Goal: Task Accomplishment & Management: Manage account settings

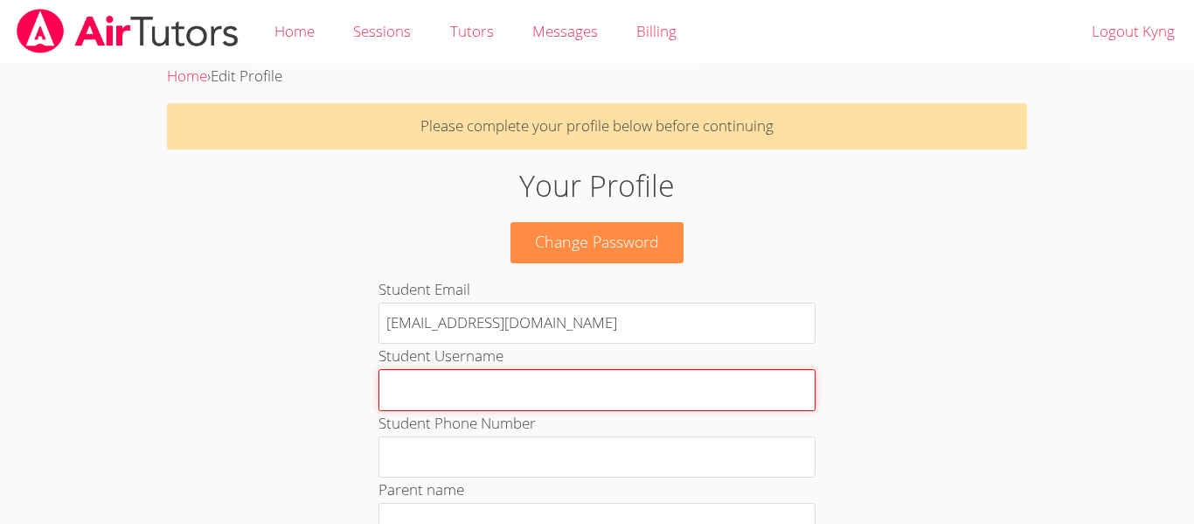
click at [421, 400] on input "Student Username" at bounding box center [597, 390] width 437 height 42
type input "kyng_hu30"
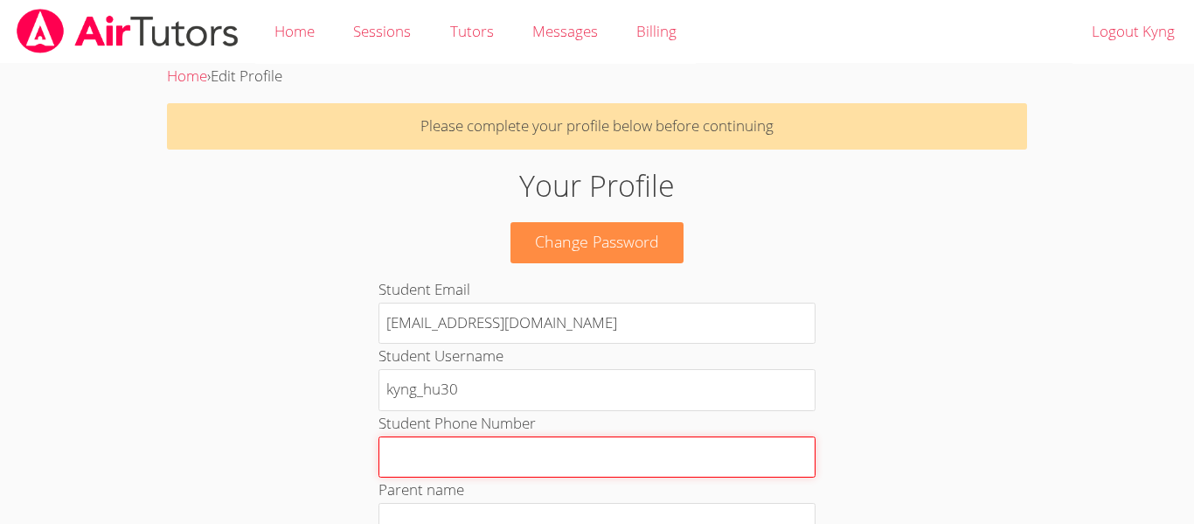
click at [420, 470] on input "Student Phone Number" at bounding box center [597, 457] width 437 height 42
type input "3232137839"
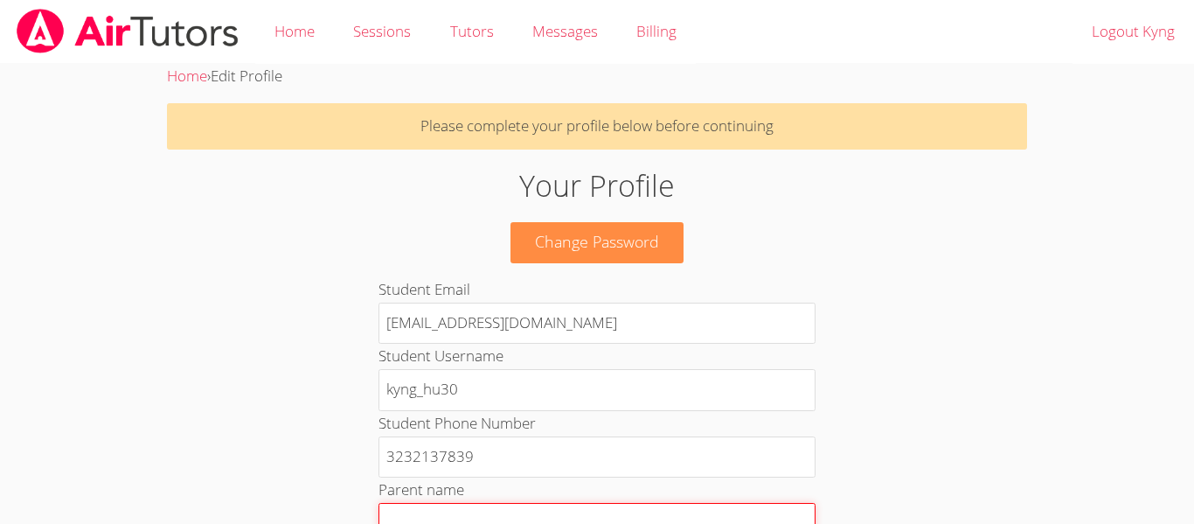
click at [379, 510] on input "Parent name" at bounding box center [597, 524] width 437 height 42
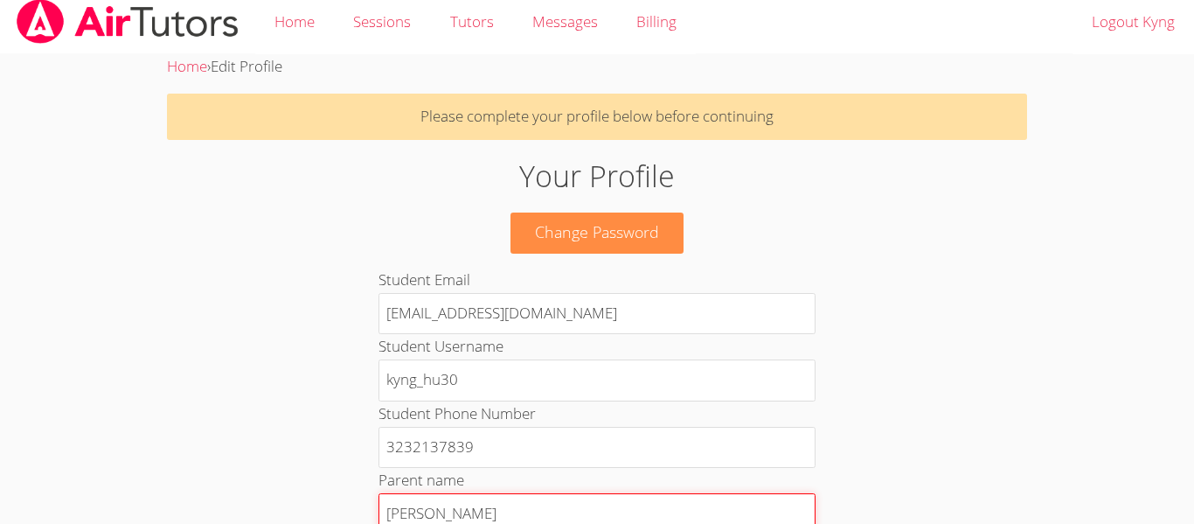
type input "Marysha Farmer"
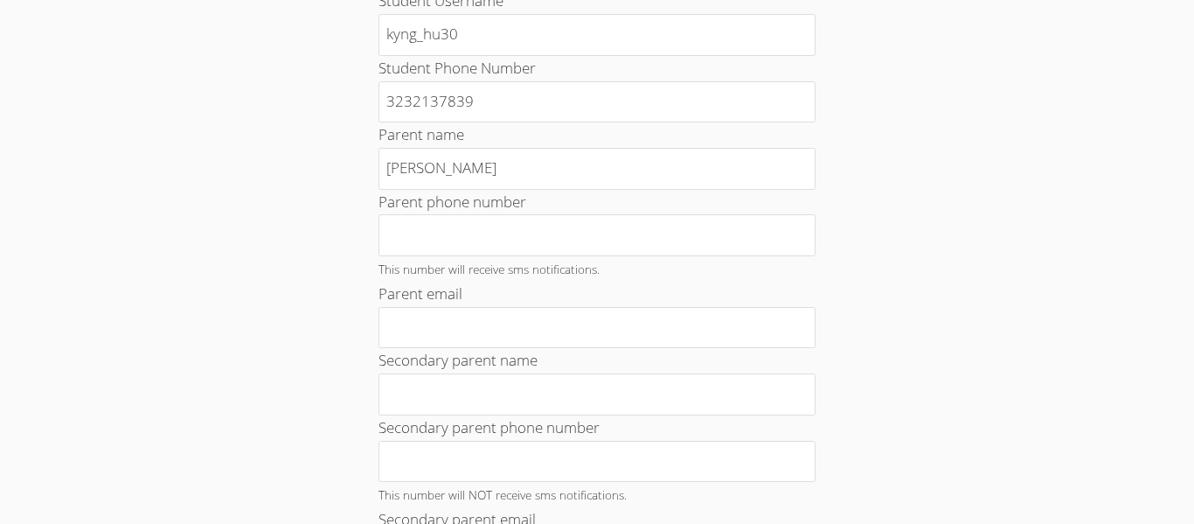
scroll to position [359, 0]
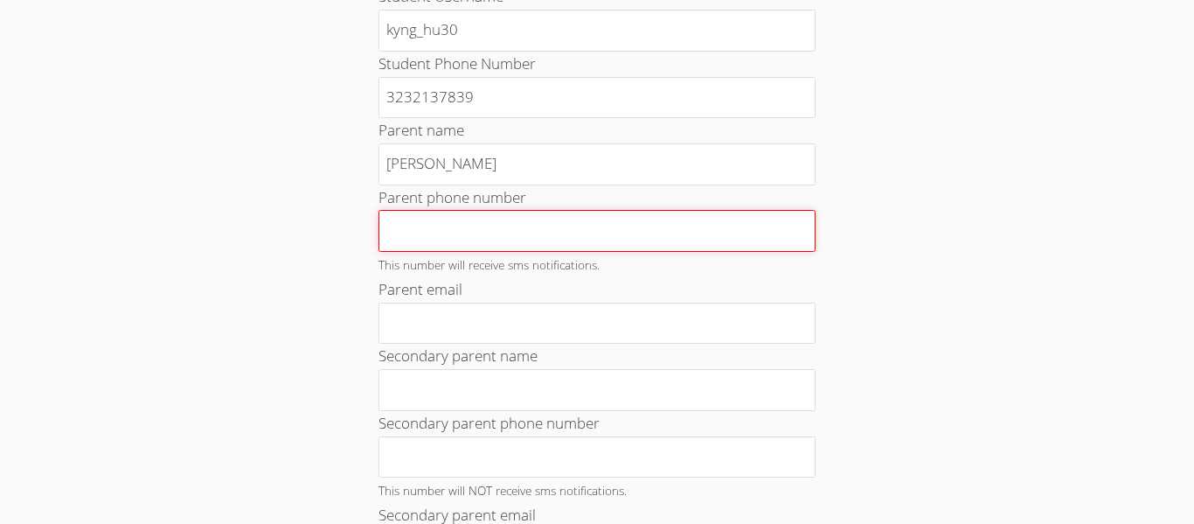
click at [581, 239] on input "Parent phone number" at bounding box center [597, 231] width 437 height 42
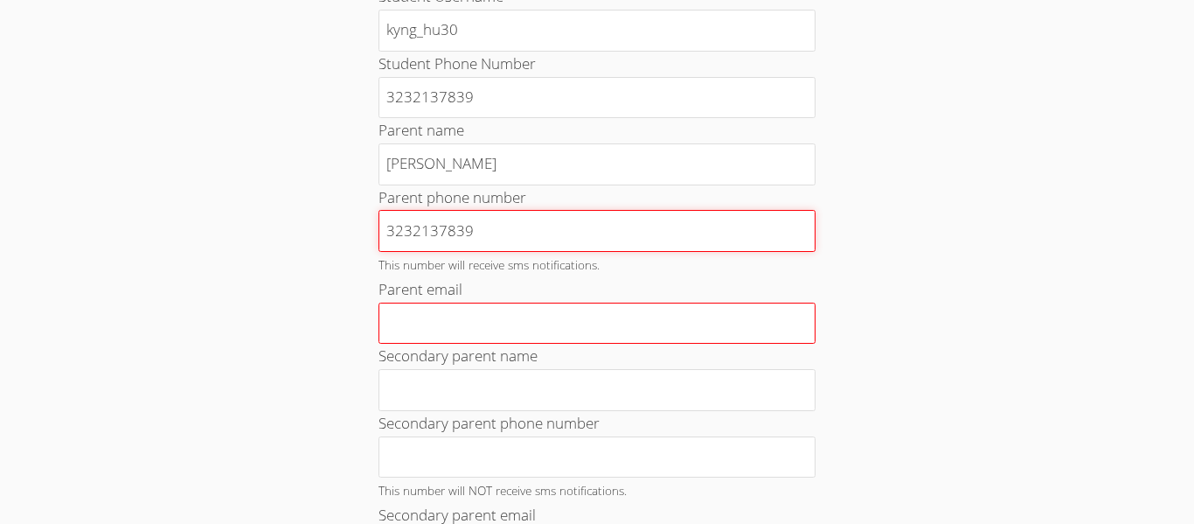
type input "3232137839"
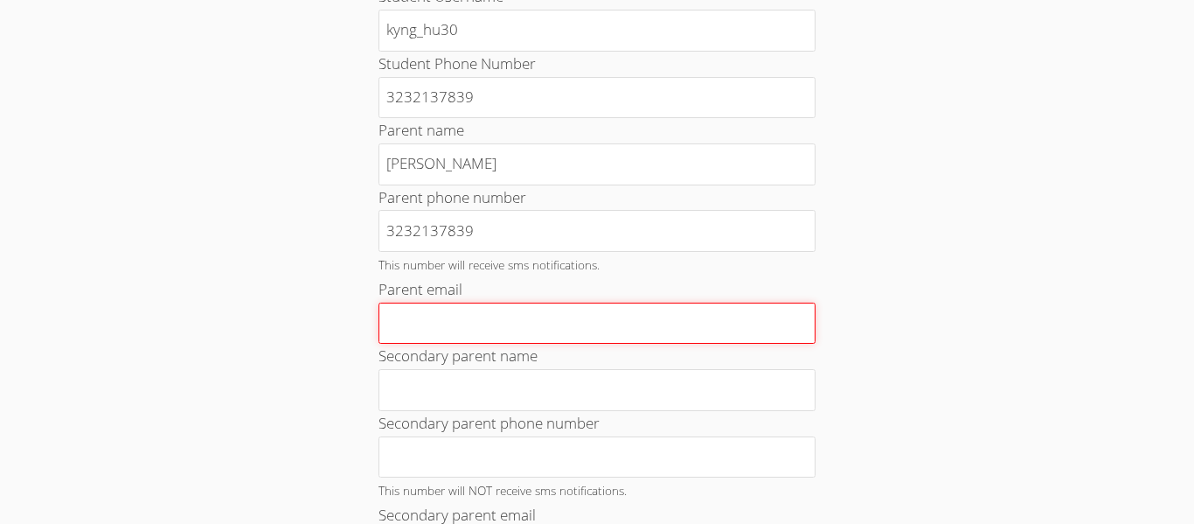
click at [545, 303] on input "Parent email" at bounding box center [597, 324] width 437 height 42
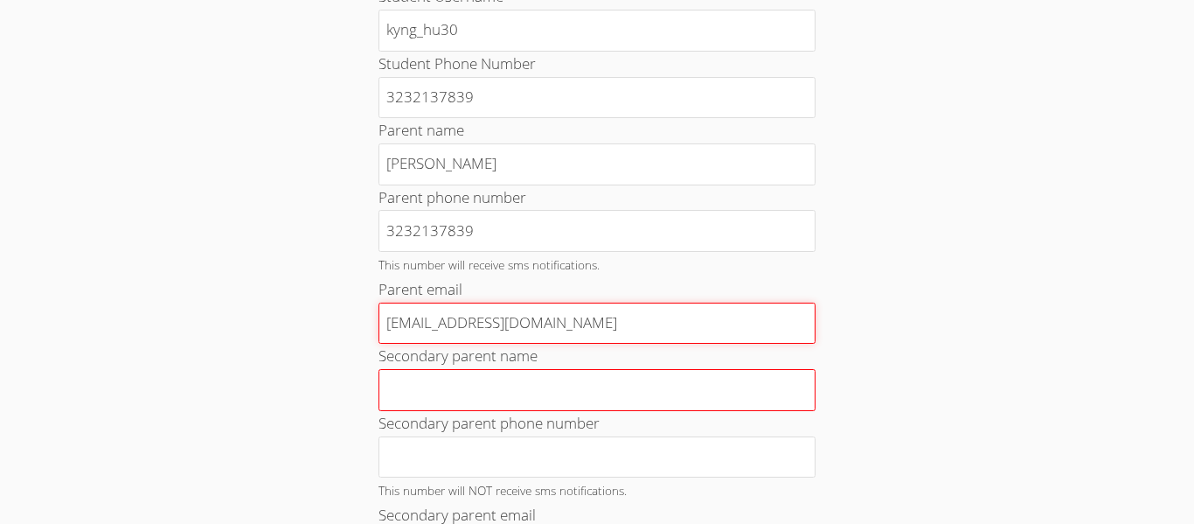
type input "maryshafarmer@gmail.com"
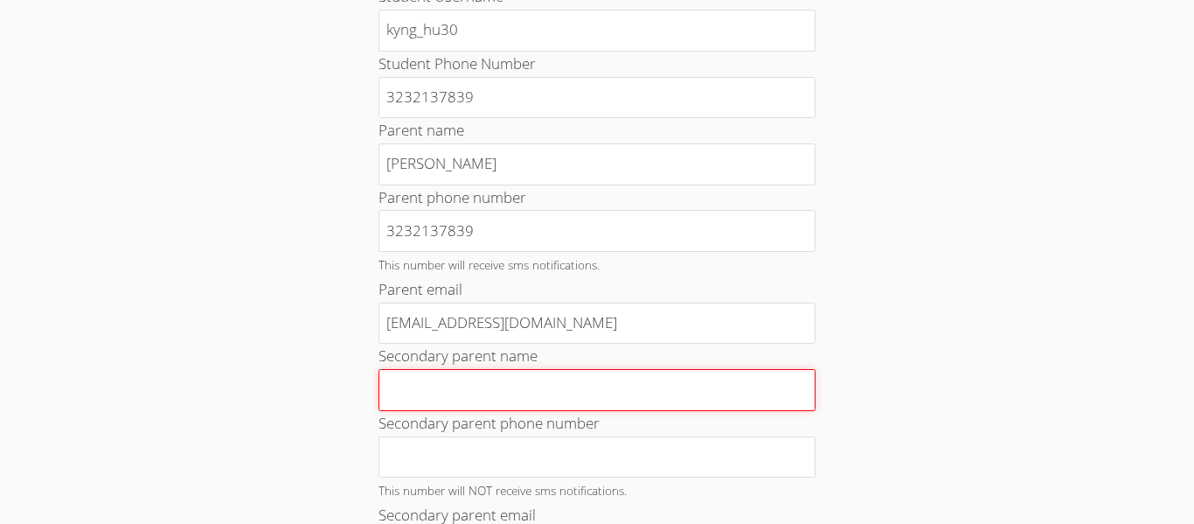
click at [513, 378] on input "Secondary parent name" at bounding box center [597, 390] width 437 height 42
type input "M"
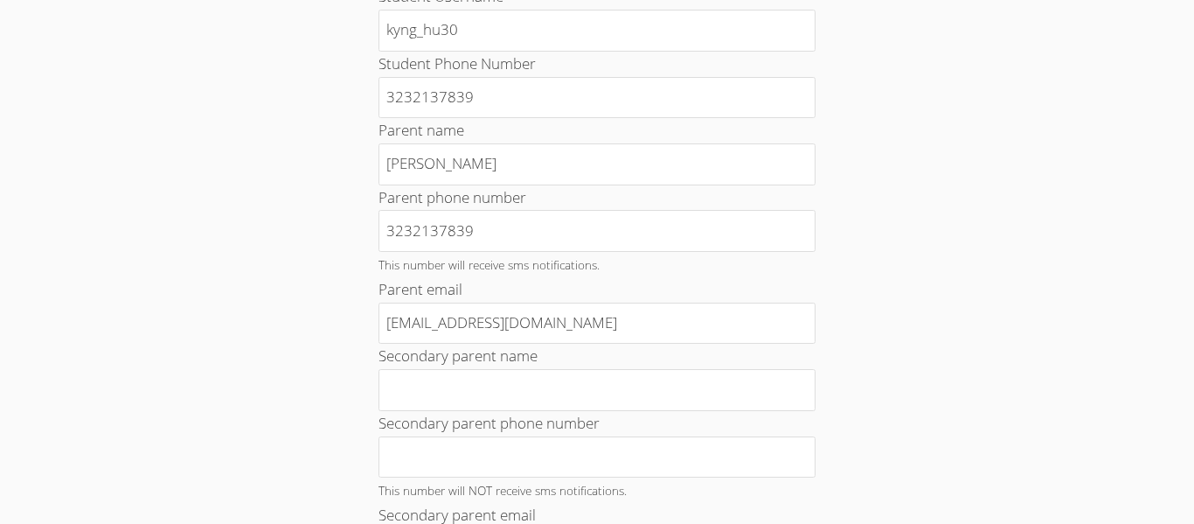
click at [307, 392] on div "Your Profile Change Password Student Email kyng_hu30@lesdstudent.net Student Us…" at bounding box center [597, 446] width 645 height 1284
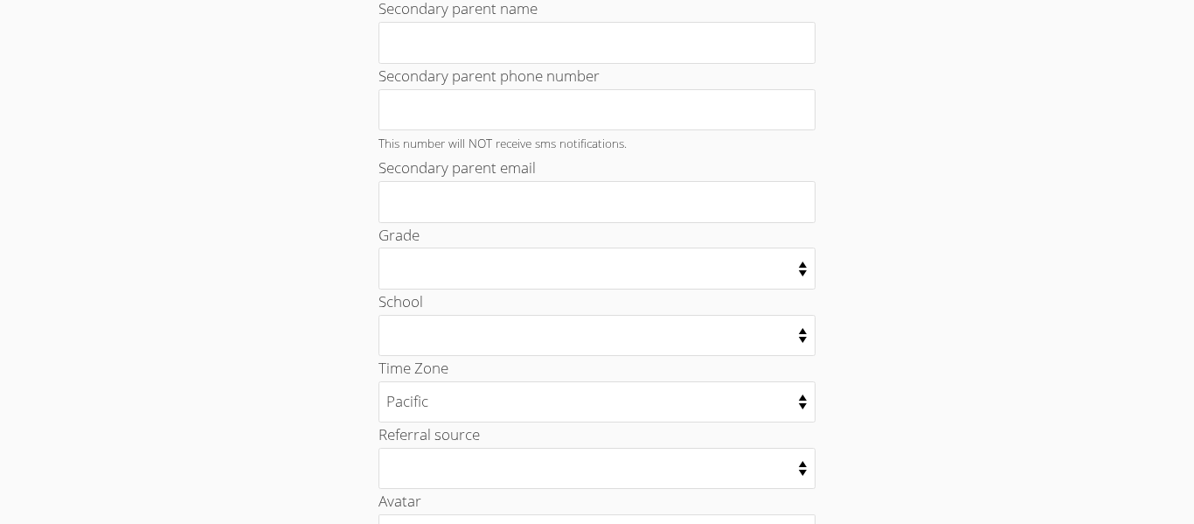
scroll to position [709, 0]
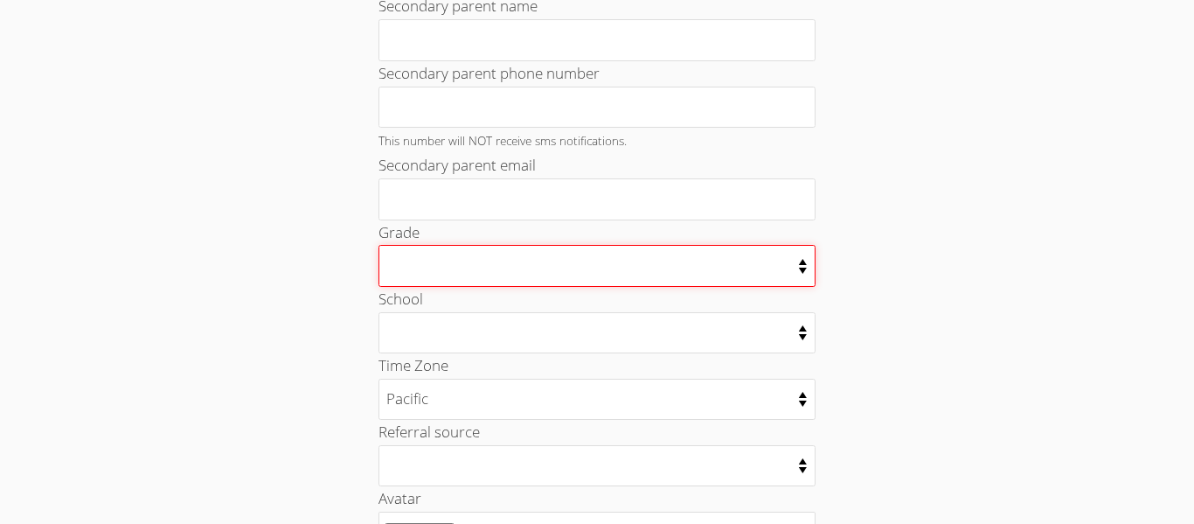
click at [522, 277] on select "Kindergarten 1st Grade 2nd Grade 3rd Grade 4th Grade 5th Grade 6th Grade 7th Gr…" at bounding box center [597, 265] width 437 height 41
select select "5"
click at [379, 245] on select "Kindergarten 1st Grade 2nd Grade 3rd Grade 4th Grade 5th Grade 6th Grade 7th Gr…" at bounding box center [597, 265] width 437 height 41
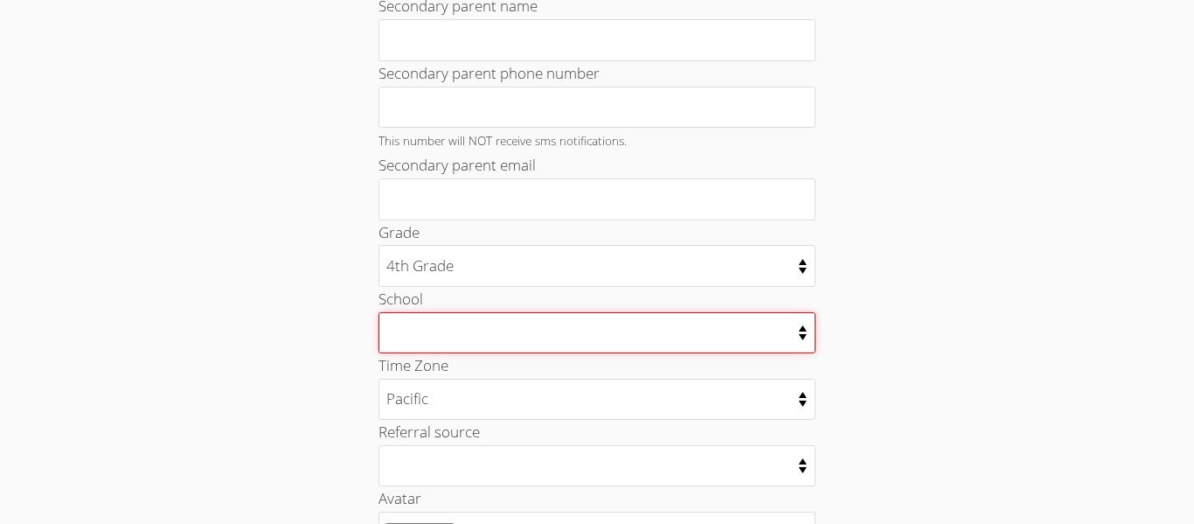
click at [444, 341] on select "Addams Middle School Anderson Elementary Billy Mitchell Elementary School FDR E…" at bounding box center [597, 332] width 437 height 41
select select "2935"
click at [379, 312] on select "Addams Middle School Anderson Elementary Billy Mitchell Elementary School FDR E…" at bounding box center [597, 332] width 437 height 41
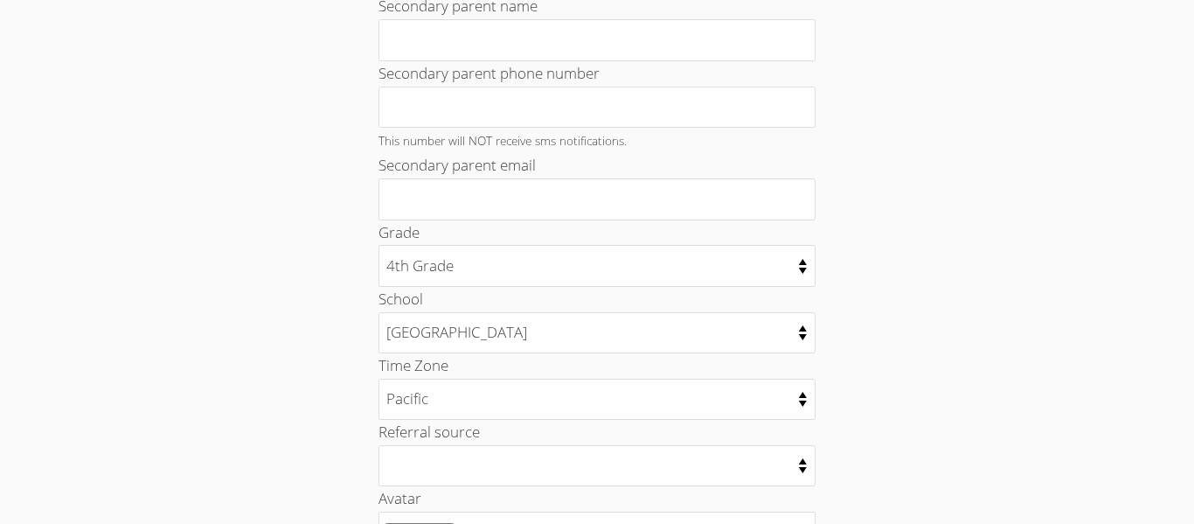
click at [341, 346] on div "Your Profile Change Password Student Email kyng_hu30@lesdstudent.net Student Us…" at bounding box center [597, 96] width 645 height 1284
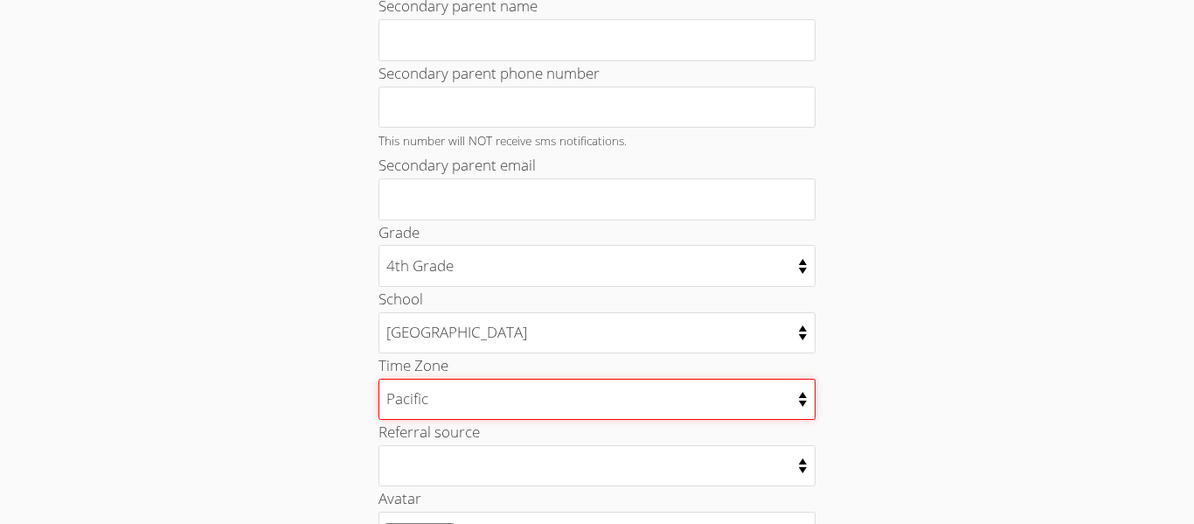
click at [444, 407] on select "Alaska Hawaii Pacific Arizona Mountain Central Eastern" at bounding box center [597, 399] width 437 height 41
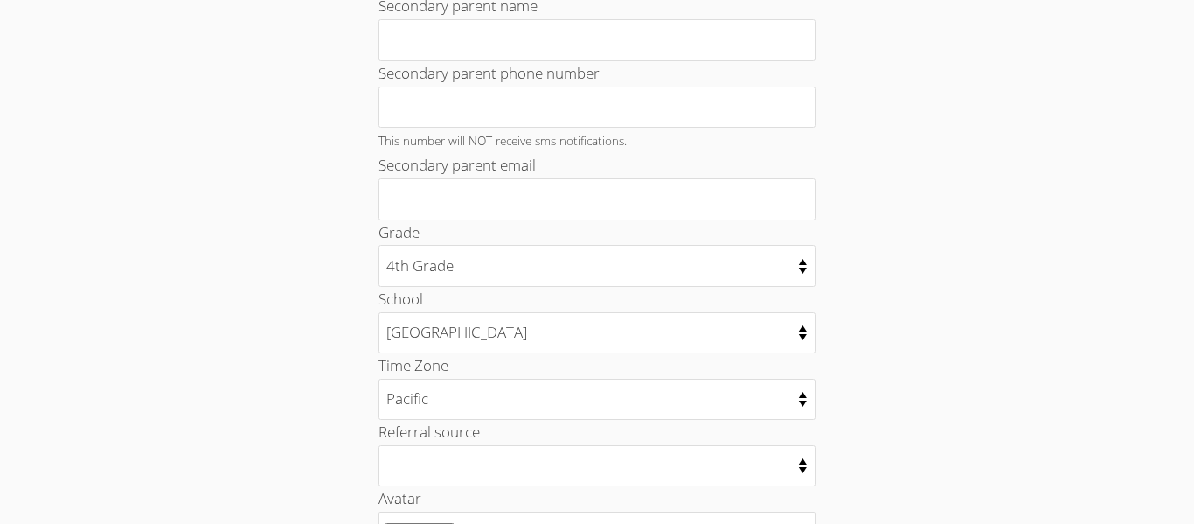
click at [325, 427] on div "Your Profile Change Password Student Email kyng_hu30@lesdstudent.net Student Us…" at bounding box center [597, 96] width 645 height 1284
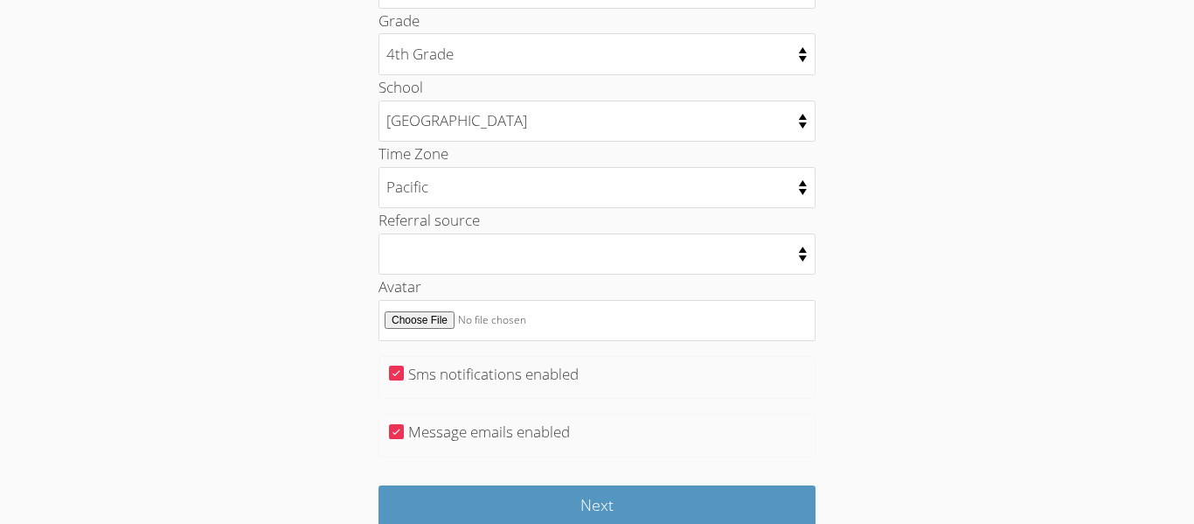
scroll to position [954, 0]
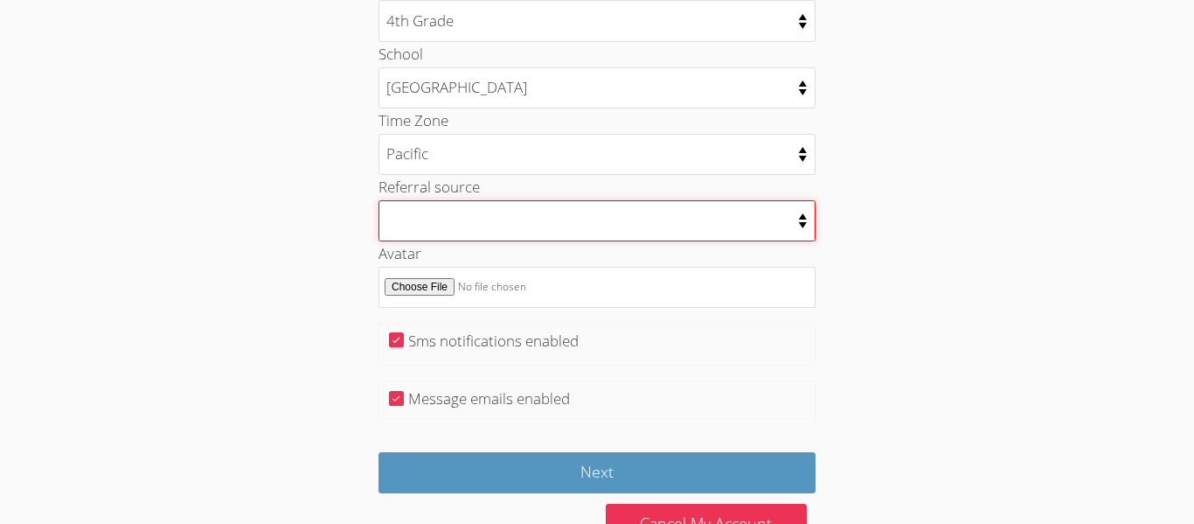
click at [599, 231] on select "College counselor Educational consultant Facebook Family referral Newspaper Sch…" at bounding box center [597, 220] width 437 height 41
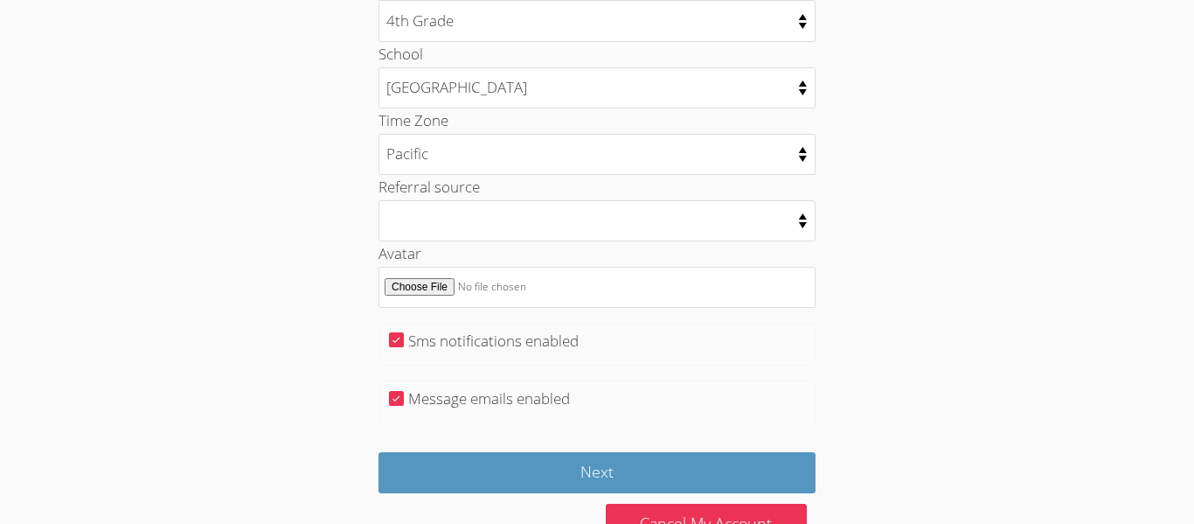
click at [683, 349] on fieldset "Sms notifications enabled" at bounding box center [597, 345] width 437 height 44
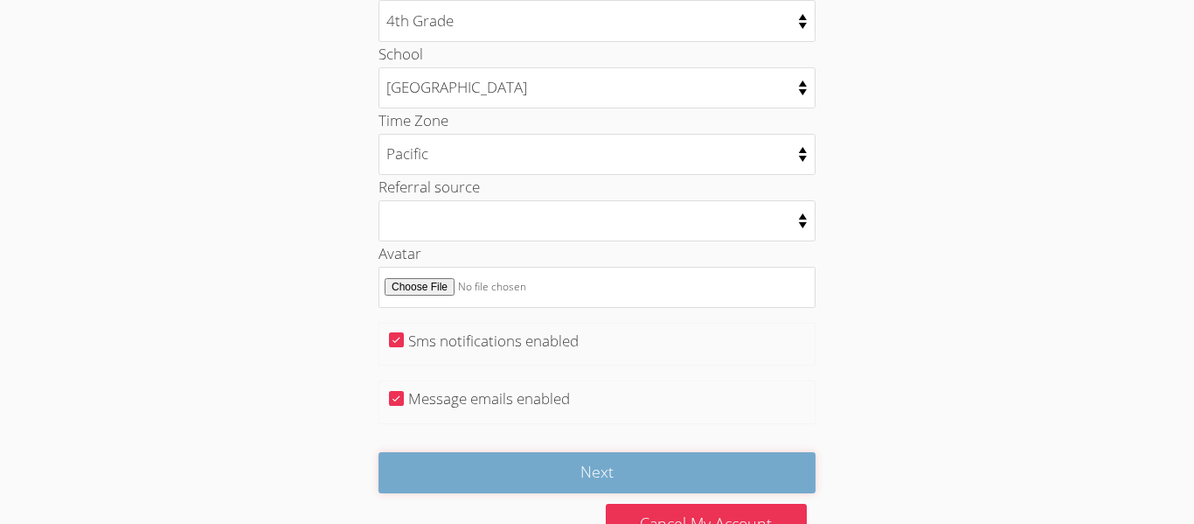
click at [632, 477] on input "Next" at bounding box center [597, 472] width 437 height 41
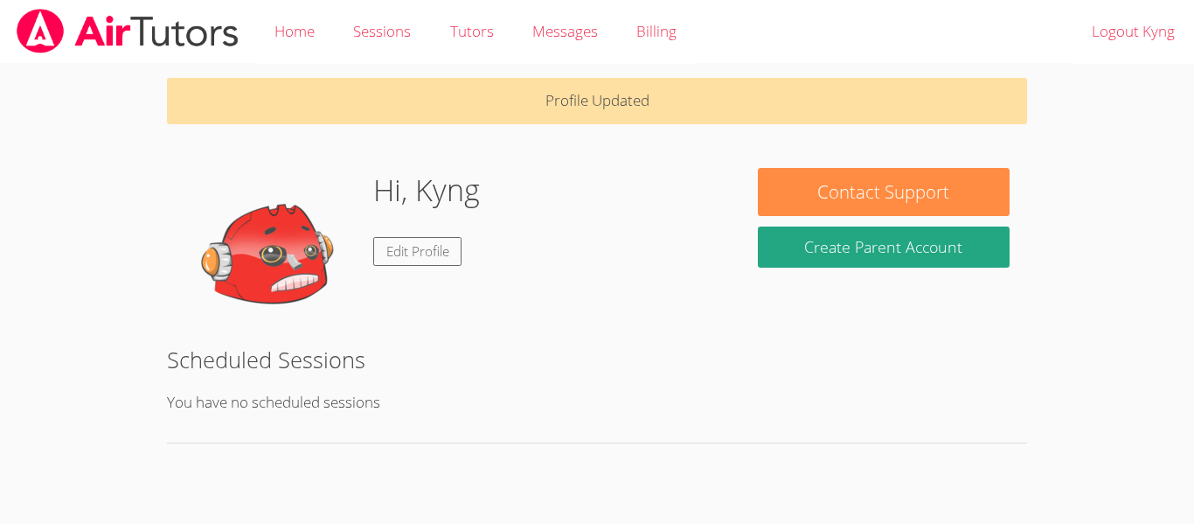
click at [632, 477] on body "Home Sessions Tutors Messages Billing Logout Kyng Profile Updated Hi, Kyng Edit…" at bounding box center [597, 262] width 1194 height 524
click at [564, 354] on h2 "Scheduled Sessions" at bounding box center [597, 359] width 860 height 33
